Goal: Transaction & Acquisition: Purchase product/service

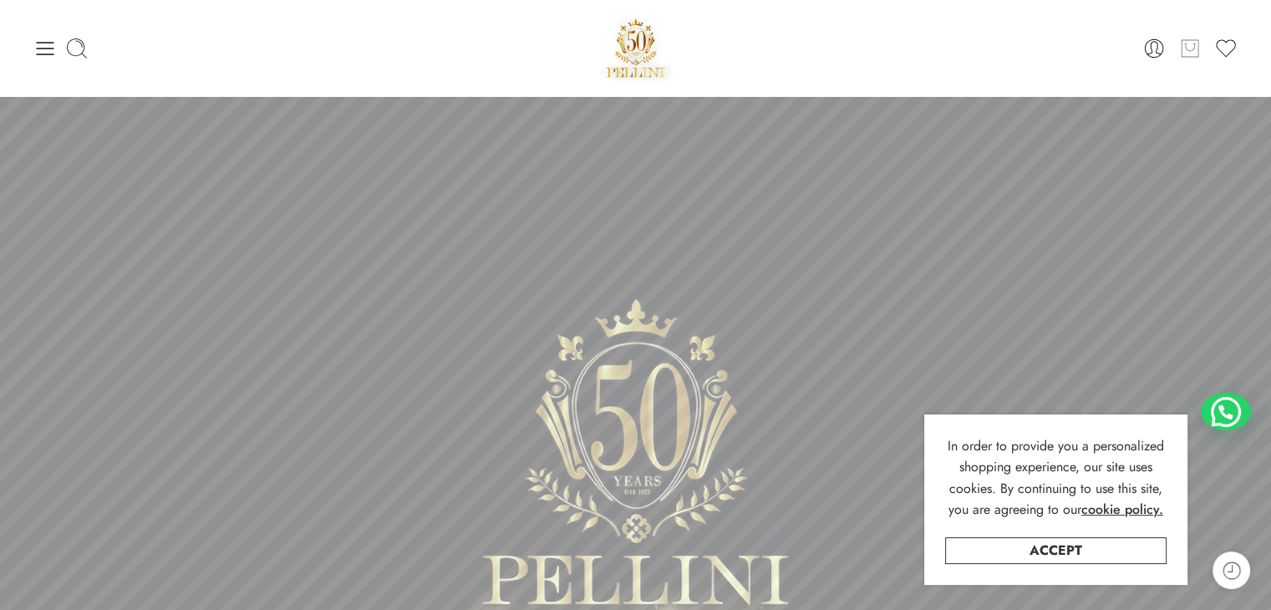
click at [1181, 53] on icon at bounding box center [1190, 48] width 22 height 23
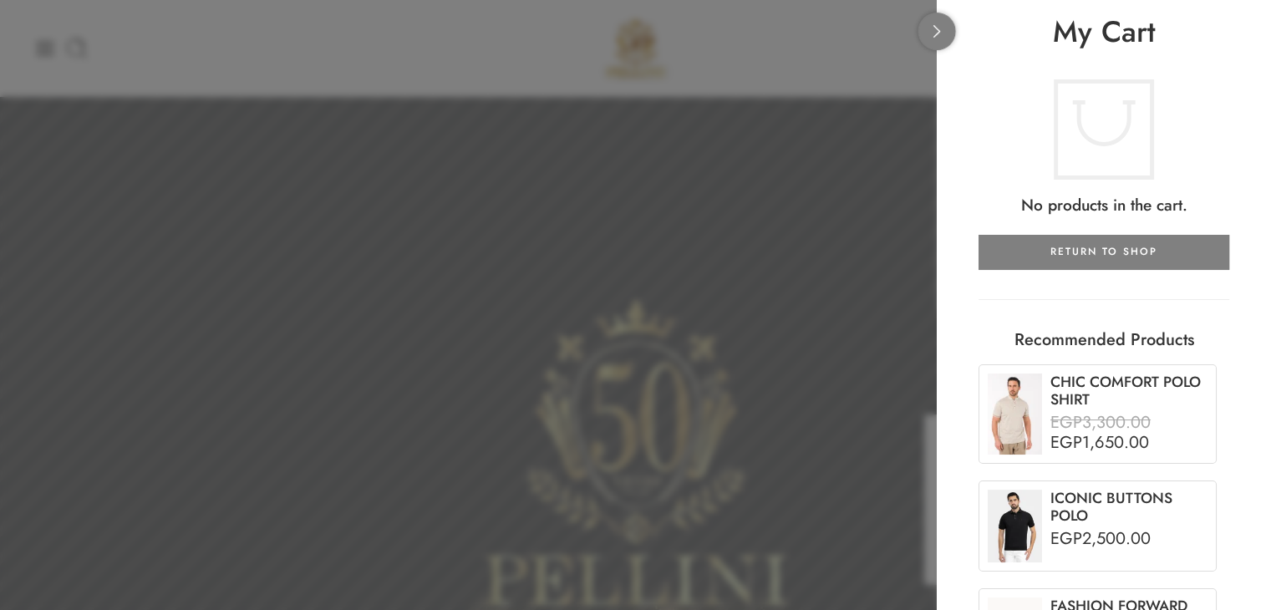
click at [936, 46] on link at bounding box center [937, 32] width 38 height 38
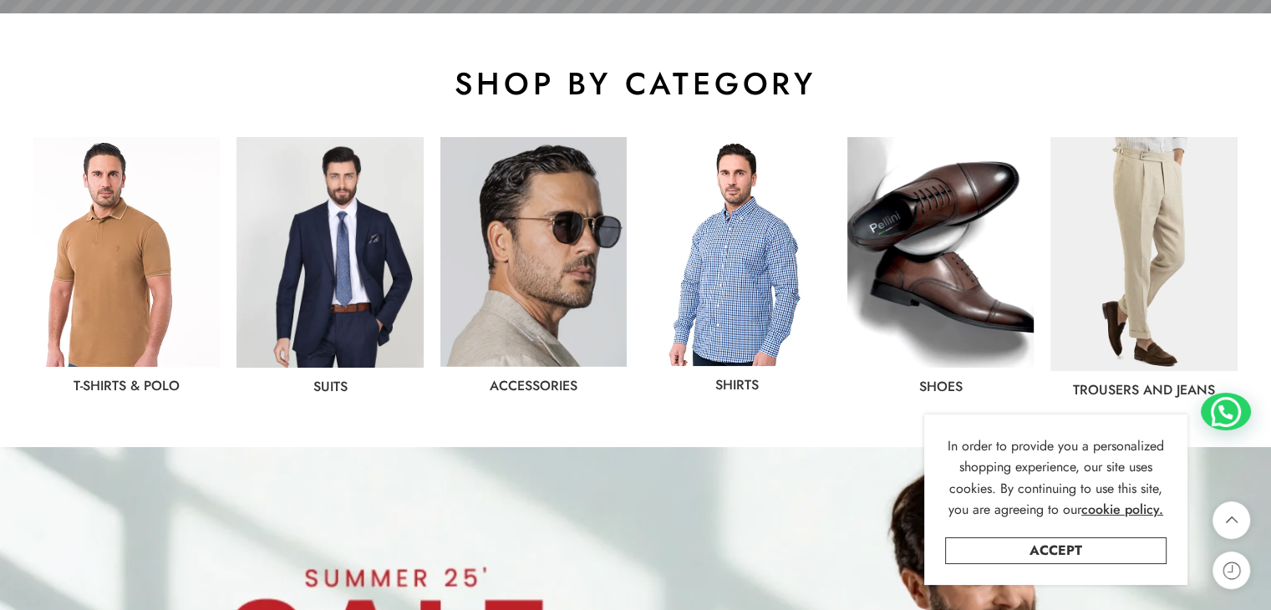
scroll to position [836, 0]
click at [307, 307] on img at bounding box center [329, 251] width 186 height 231
click at [1090, 270] on img at bounding box center [1143, 253] width 186 height 234
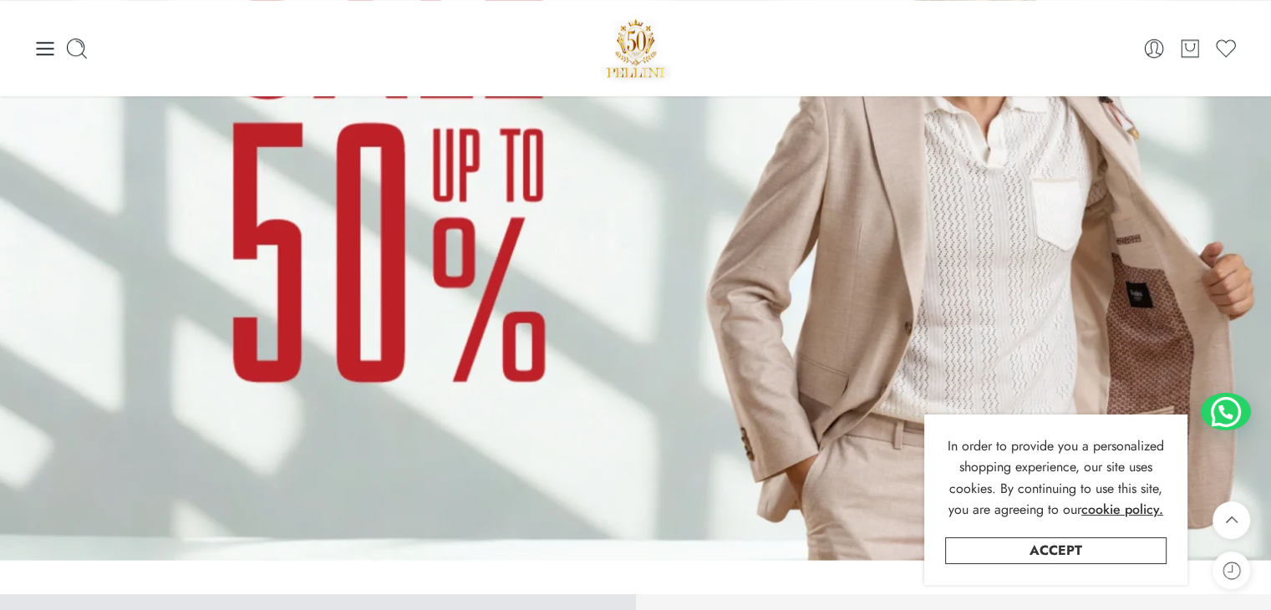
scroll to position [1384, 0]
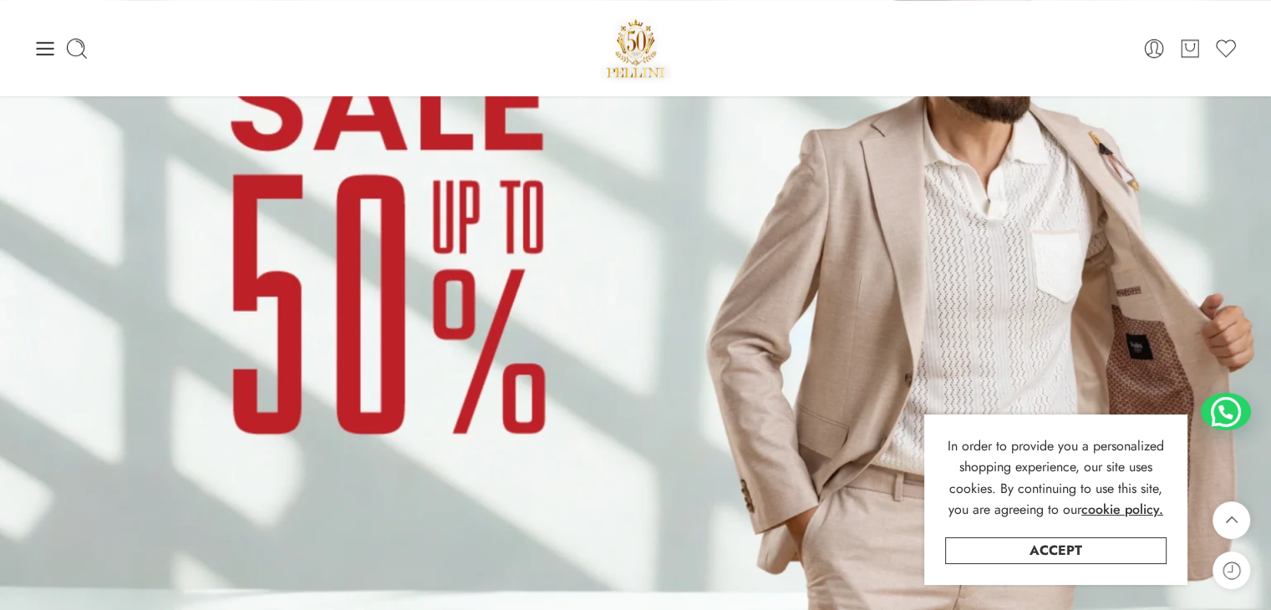
click at [391, 274] on img at bounding box center [635, 255] width 1271 height 715
click at [976, 554] on link "Accept" at bounding box center [1055, 550] width 221 height 27
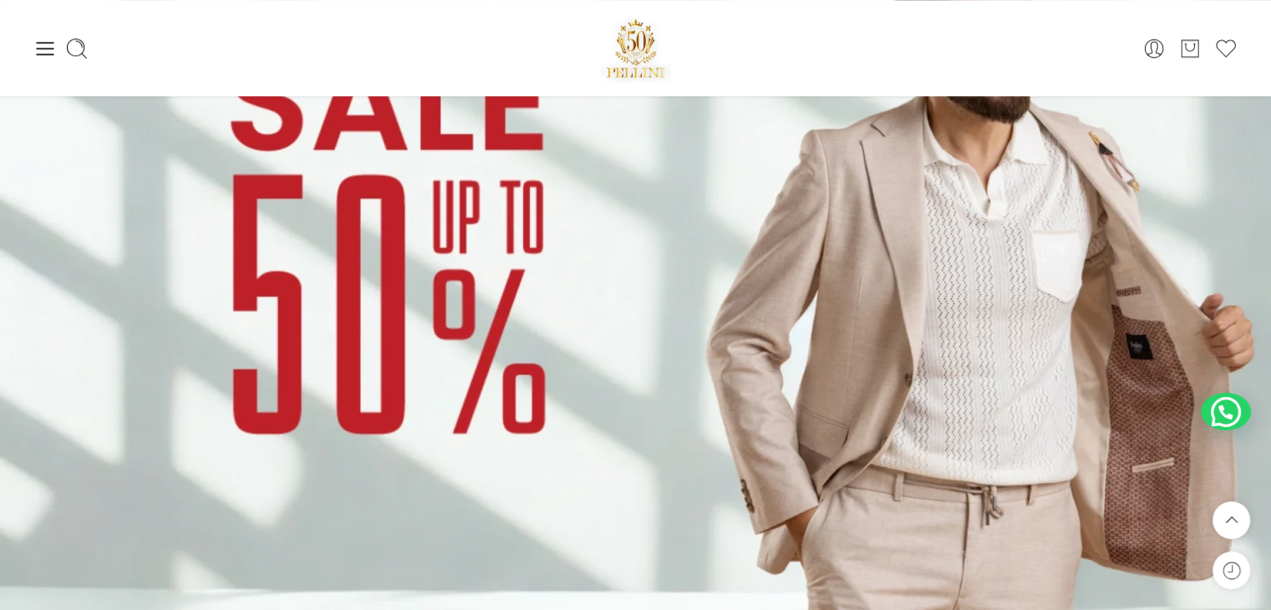
click at [777, 394] on img at bounding box center [635, 255] width 1271 height 715
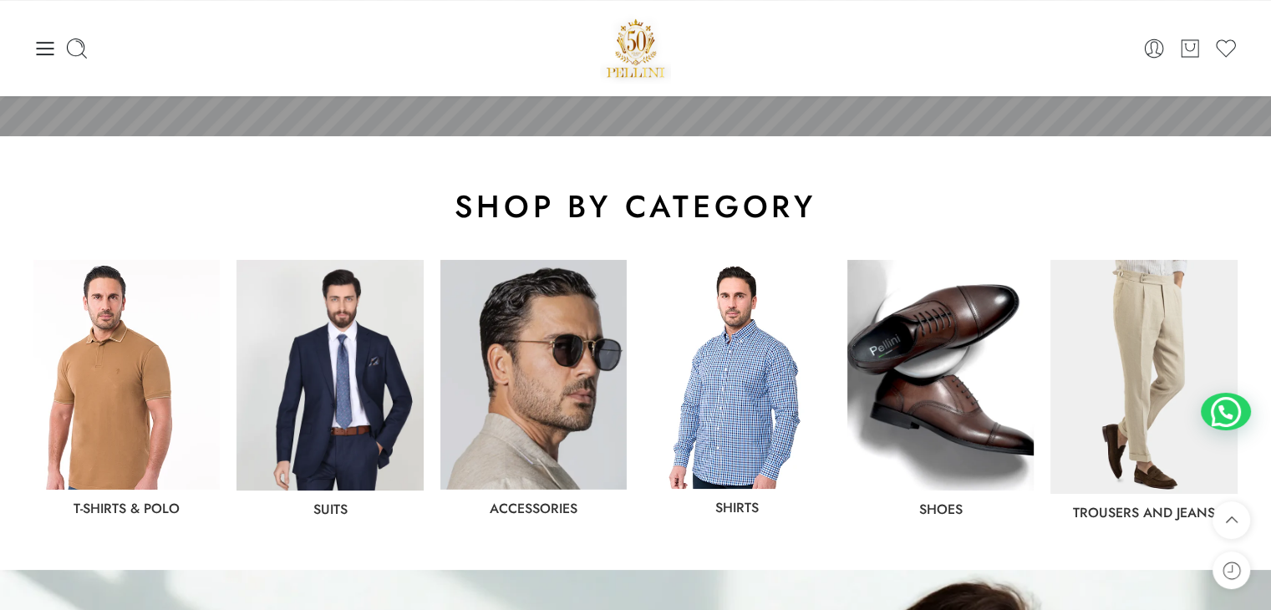
scroll to position [698, 0]
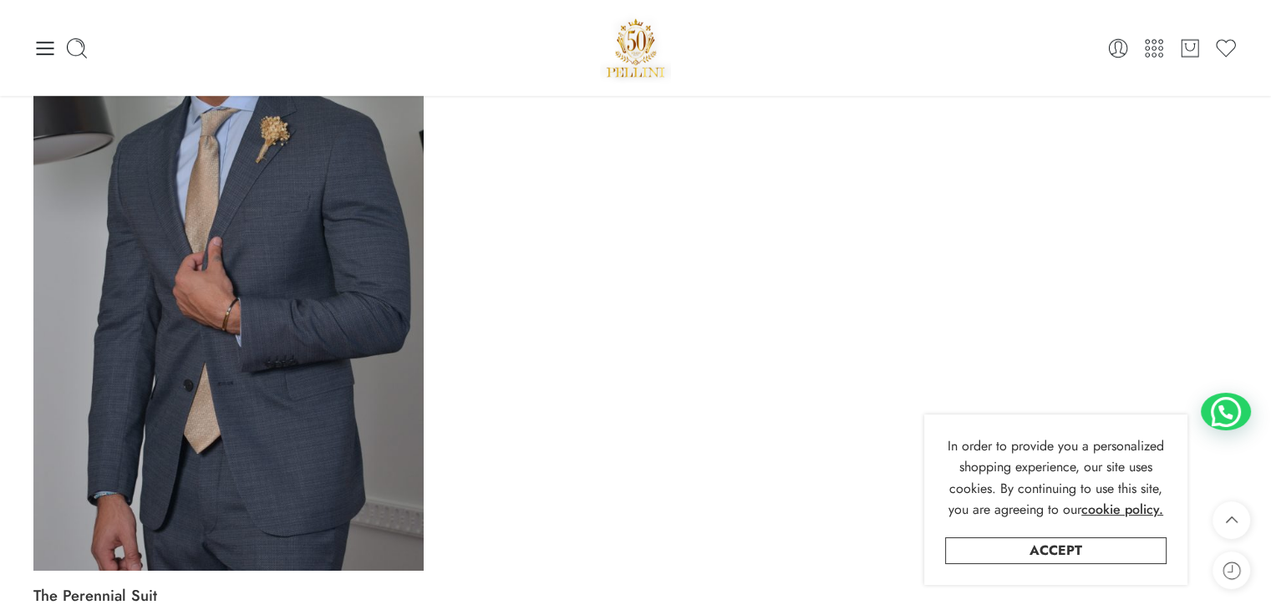
scroll to position [5143, 0]
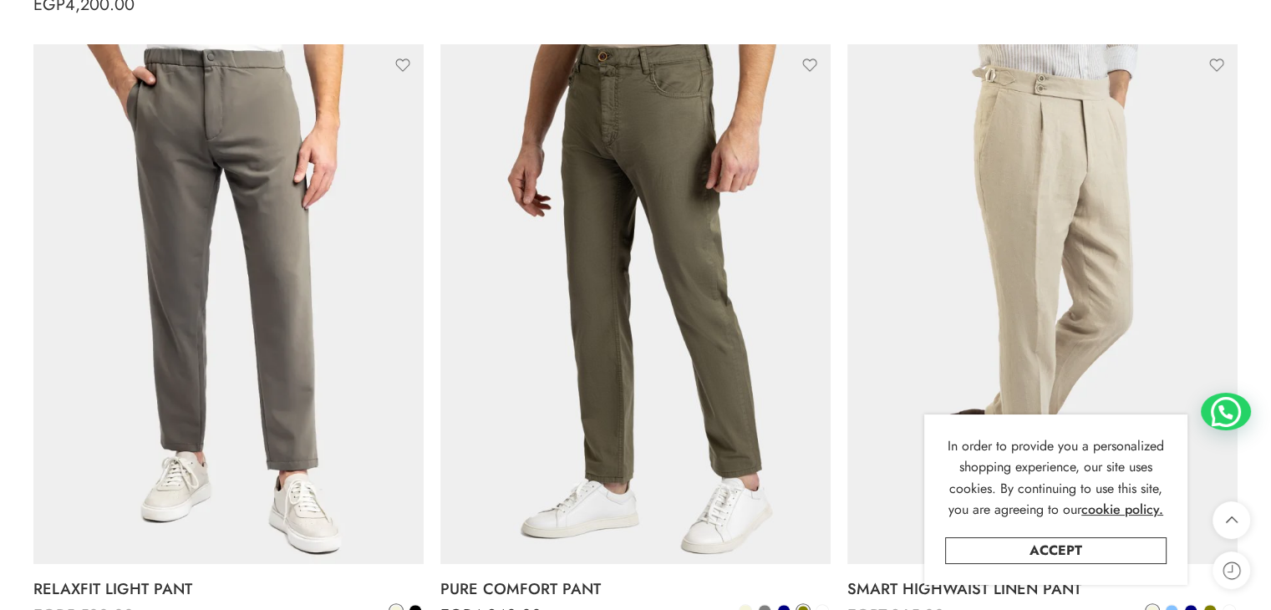
scroll to position [917, 0]
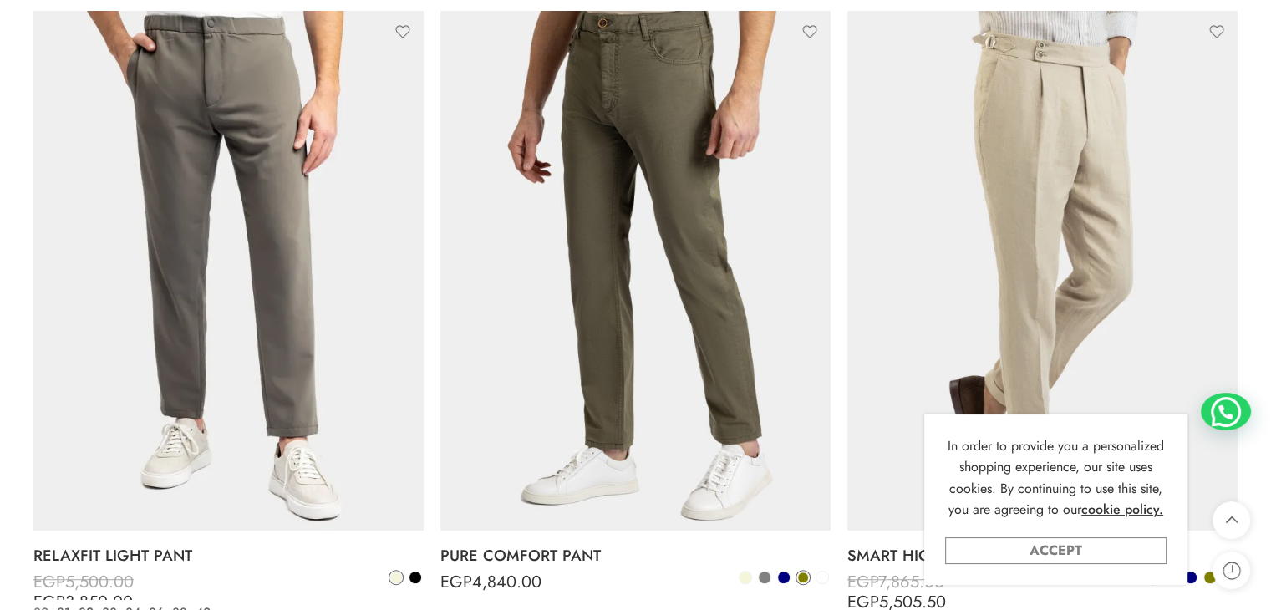
click at [976, 558] on link "Accept" at bounding box center [1055, 550] width 221 height 27
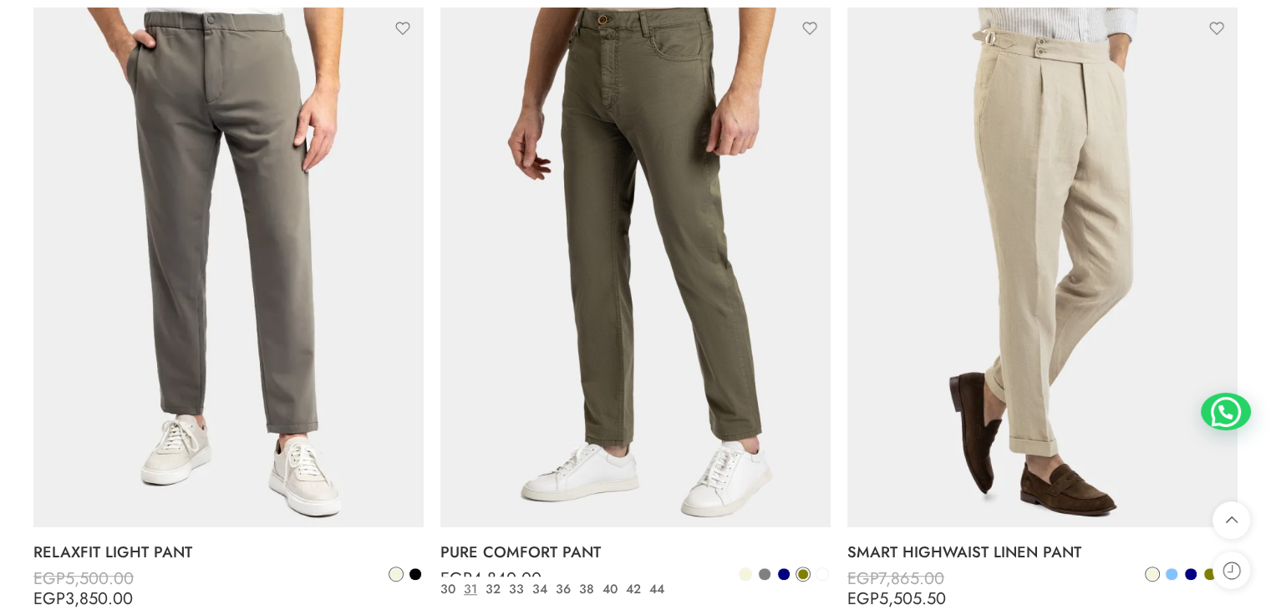
scroll to position [922, 0]
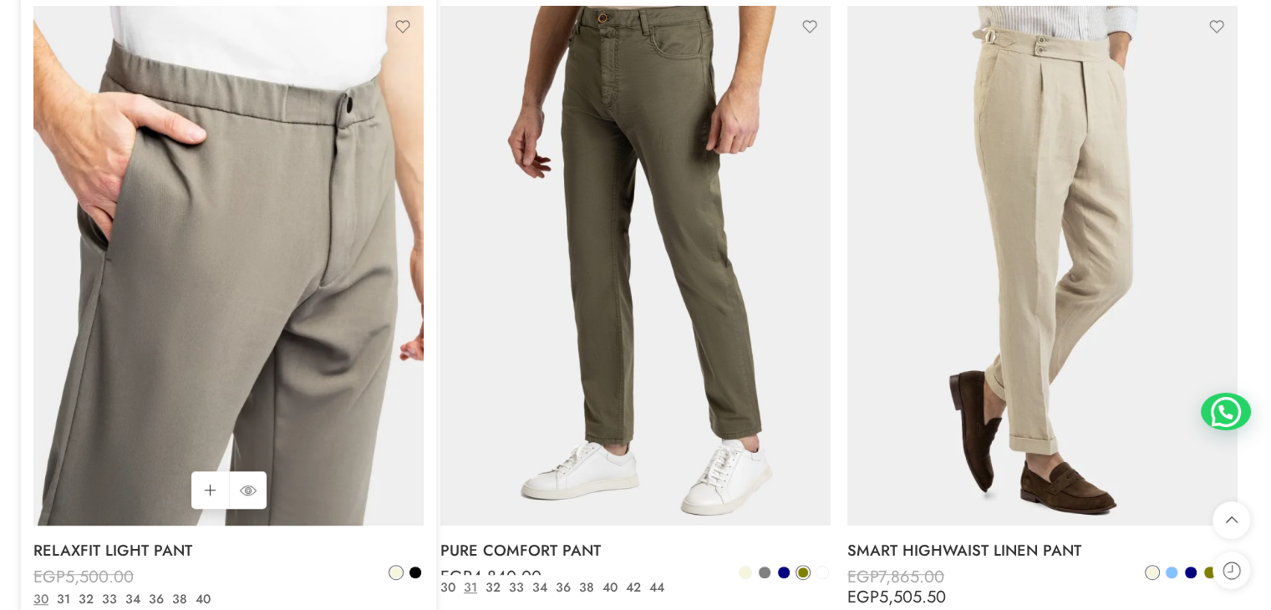
click at [194, 290] on img at bounding box center [228, 266] width 390 height 521
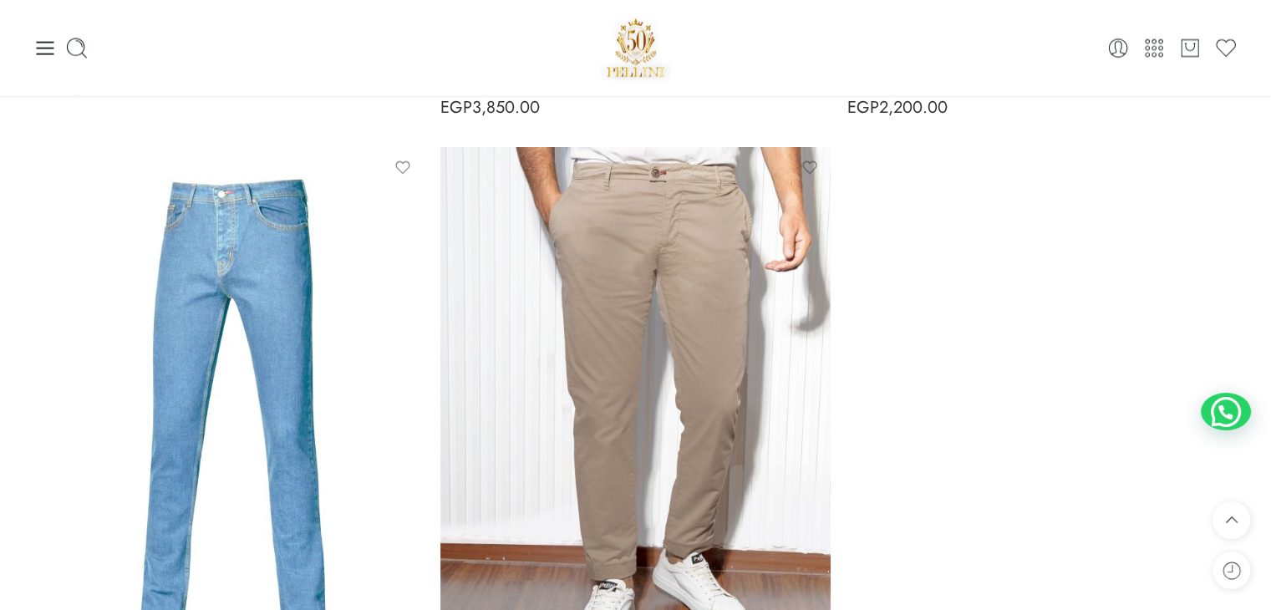
scroll to position [3305, 0]
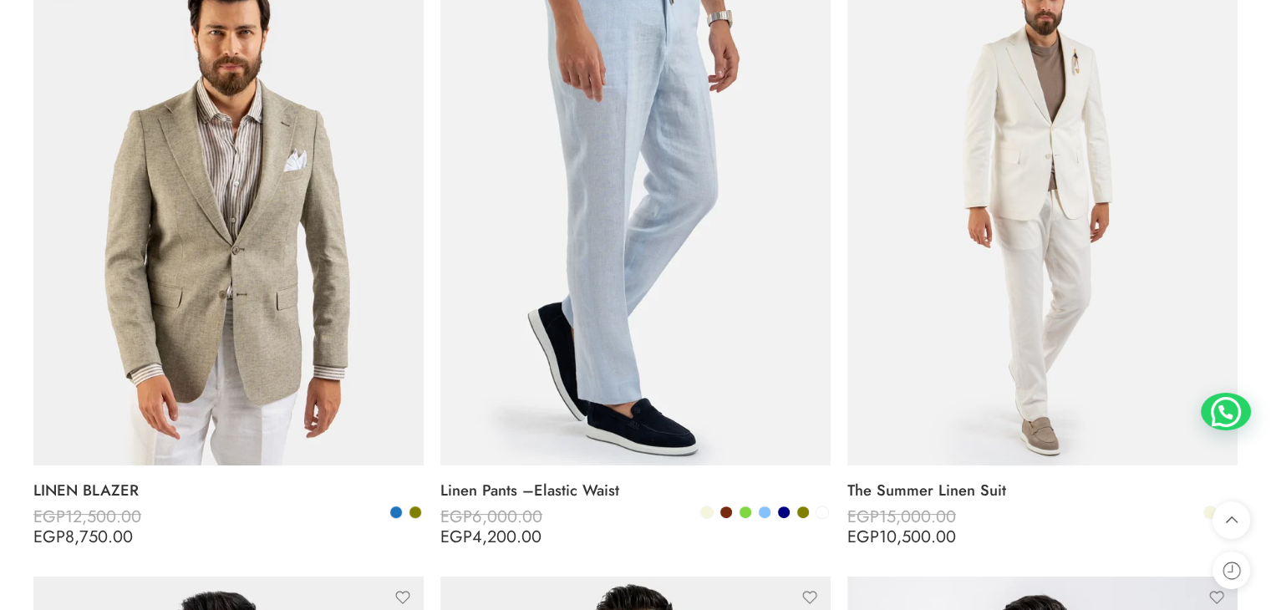
scroll to position [356, 0]
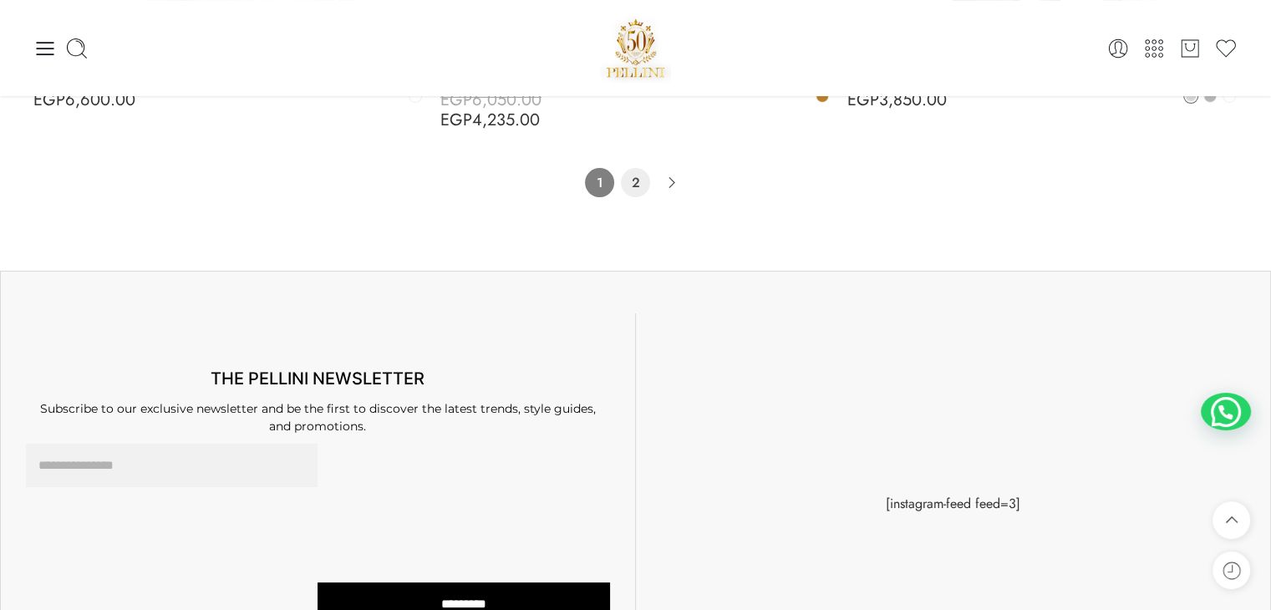
click at [635, 180] on link "2" at bounding box center [635, 182] width 29 height 29
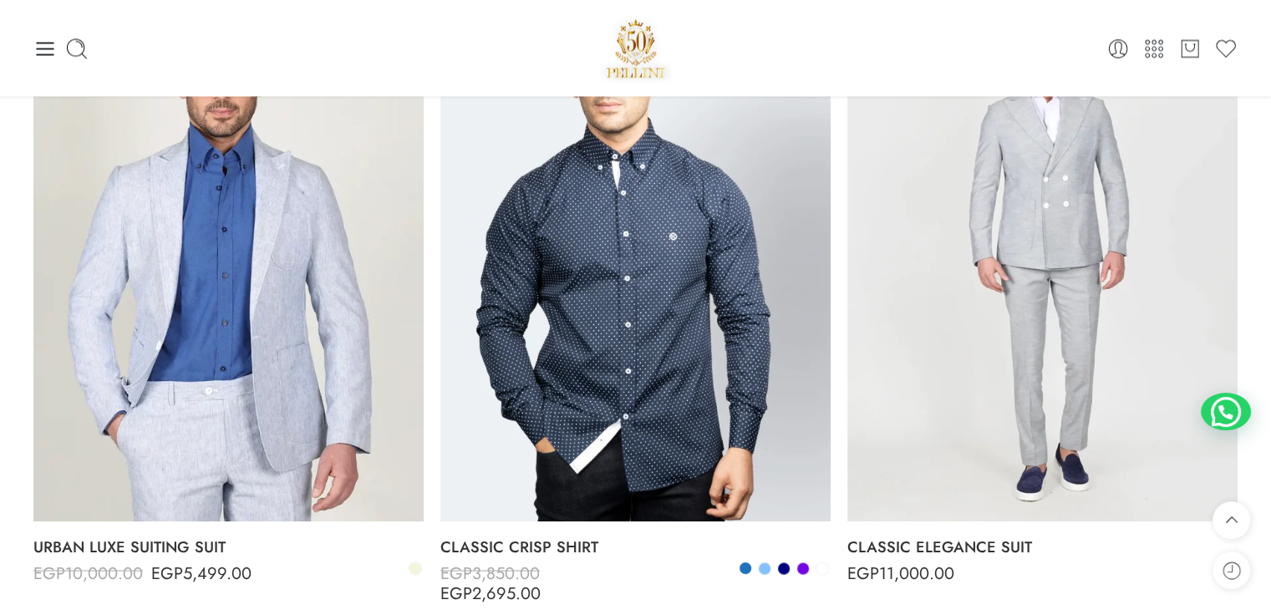
scroll to position [2780, 0]
